Goal: Check status

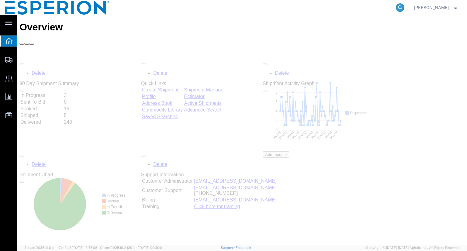
click at [404, 9] on icon at bounding box center [400, 7] width 9 height 9
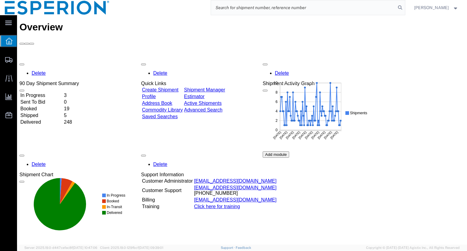
click at [384, 10] on input "search" at bounding box center [303, 7] width 185 height 15
paste input "4760197477"
type input "4760197477"
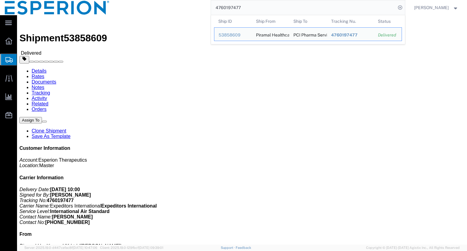
click at [205, 9] on div "4760197477 Ship ID Ship From Ship To Tracking Nu. Status Ship ID 53858609 Ship …" at bounding box center [259, 7] width 290 height 15
